Goal: Browse casually

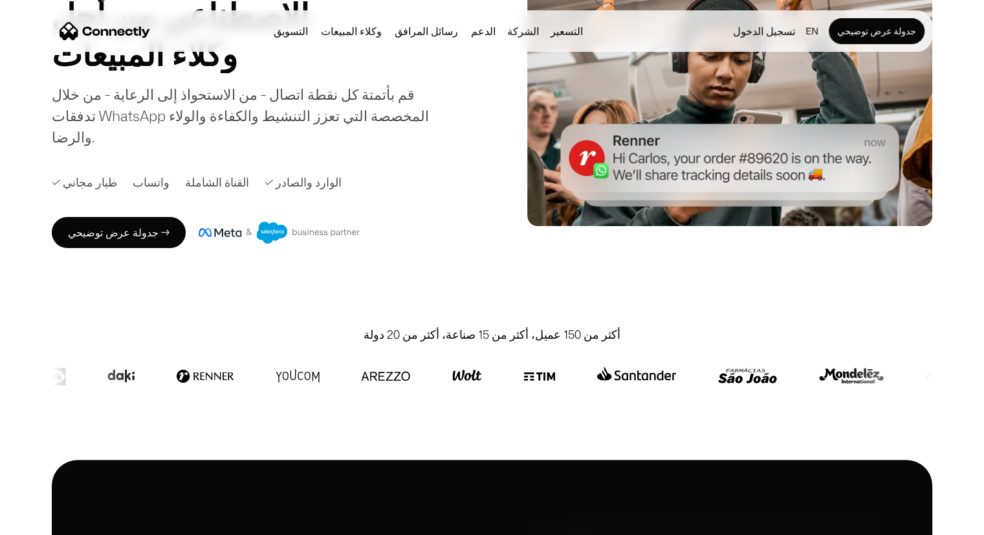
scroll to position [256, 0]
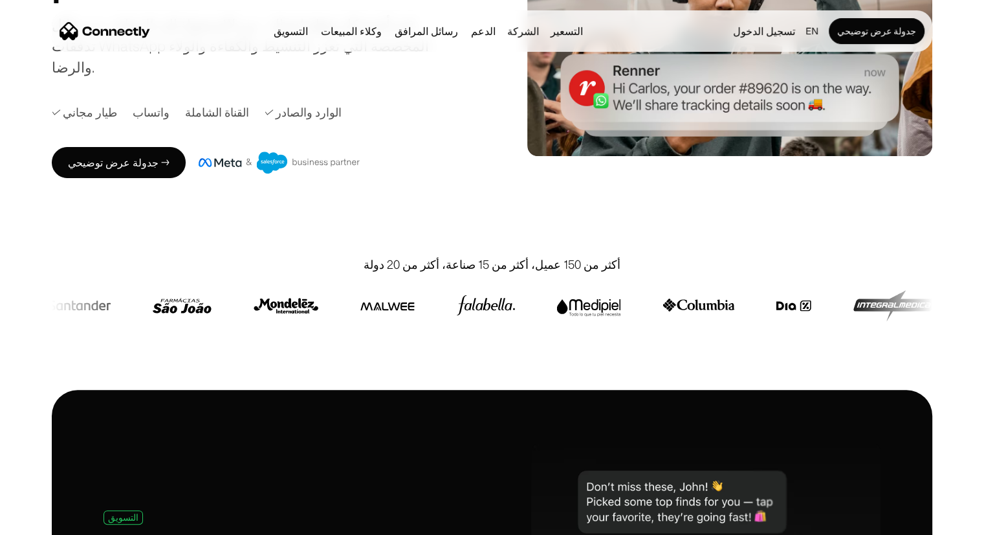
click at [142, 325] on div "أكثر من 150 عميل، أكثر من 15 صناعة، أكثر من 20 دولة" at bounding box center [492, 310] width 881 height 160
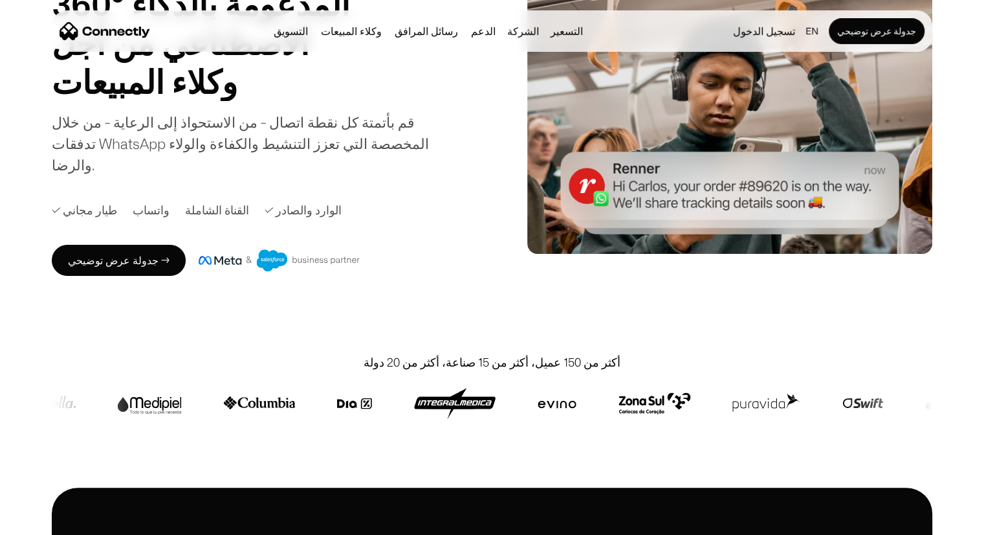
scroll to position [0, 0]
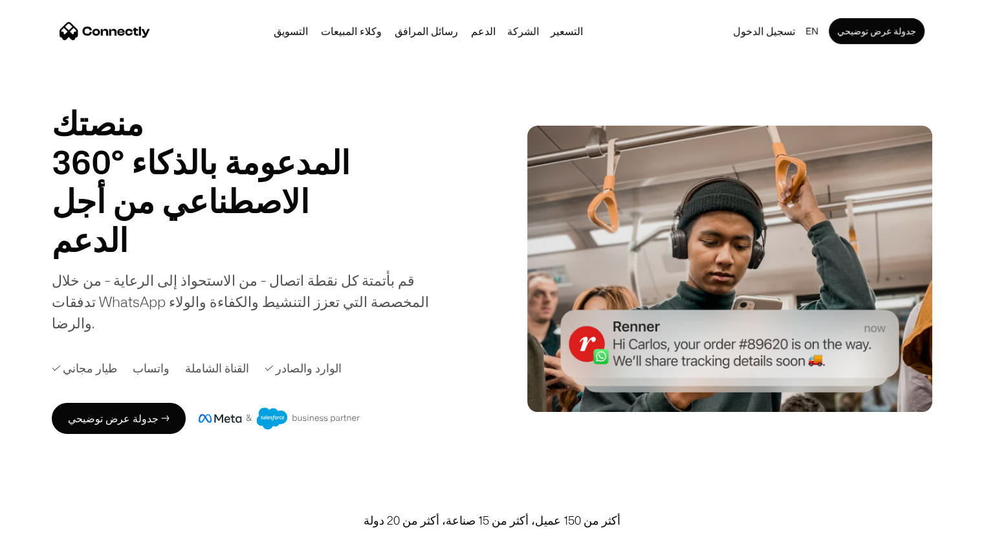
click at [365, 172] on h1 "منصتك 360° المدعومة بالذكاء الاصطناعي من أجل" at bounding box center [269, 162] width 435 height 117
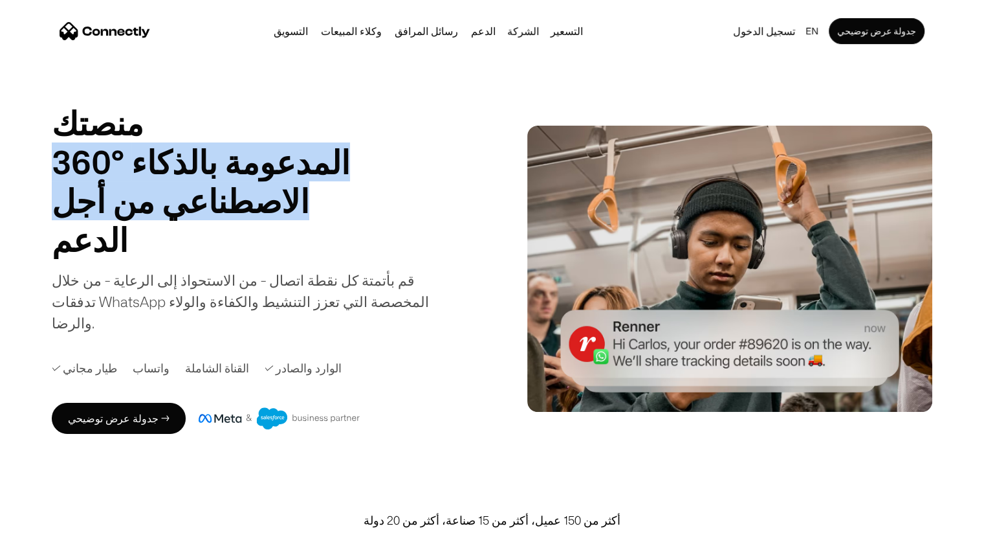
click at [365, 172] on h1 "منصتك 360° المدعومة بالذكاء الاصطناعي من أجل" at bounding box center [269, 162] width 435 height 117
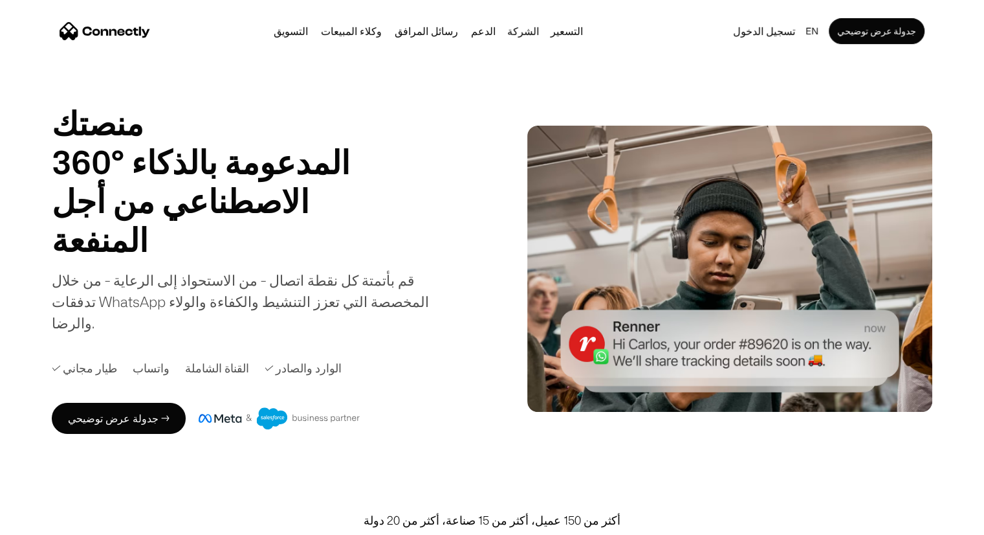
click at [180, 291] on div "قم بأتمتة كل نقطة اتصال - من الاستحواذ إلى الرعاية - من خلال تدفقات WhatsApp ال…" at bounding box center [256, 301] width 408 height 64
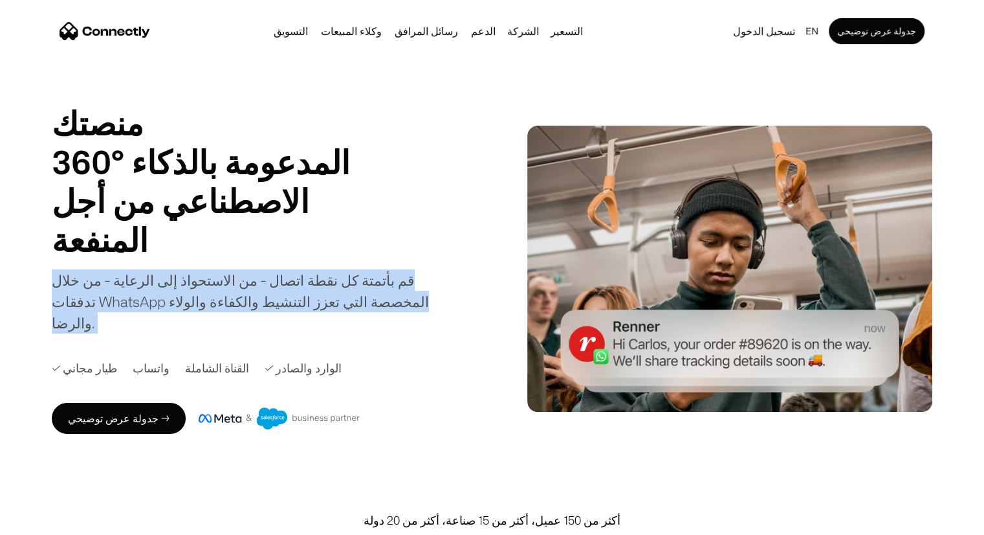
click at [180, 291] on div "قم بأتمتة كل نقطة اتصال - من الاستحواذ إلى الرعاية - من خلال تدفقات WhatsApp ال…" at bounding box center [256, 301] width 408 height 64
click at [256, 407] on img at bounding box center [280, 418] width 162 height 22
